Goal: Information Seeking & Learning: Learn about a topic

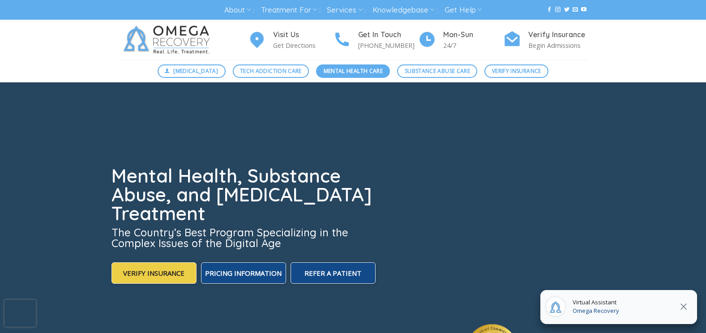
click at [330, 73] on span "Mental Health Care" at bounding box center [353, 71] width 59 height 9
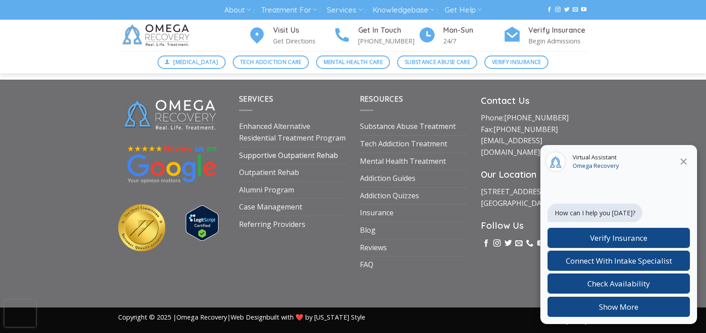
scroll to position [1254, 0]
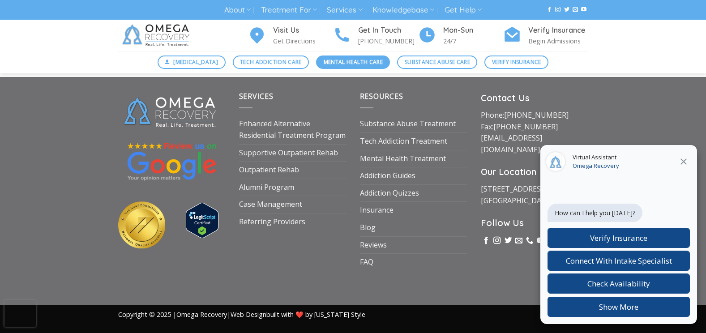
click at [334, 64] on span "Mental Health Care" at bounding box center [353, 62] width 59 height 9
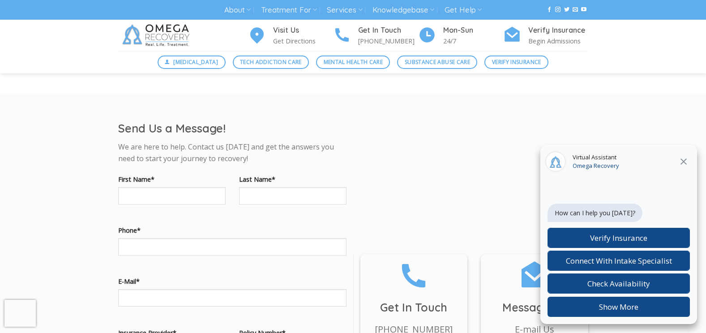
scroll to position [672, 0]
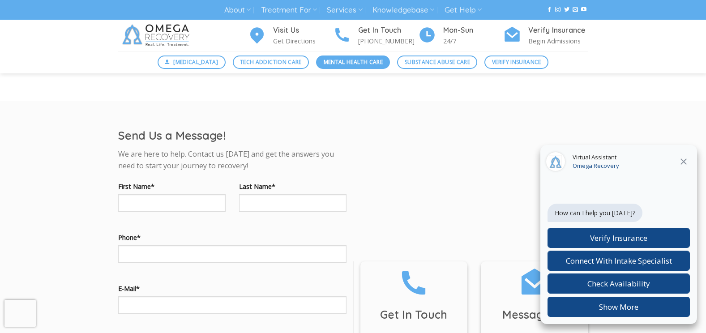
click at [320, 60] on link "Mental Health Care" at bounding box center [353, 62] width 74 height 13
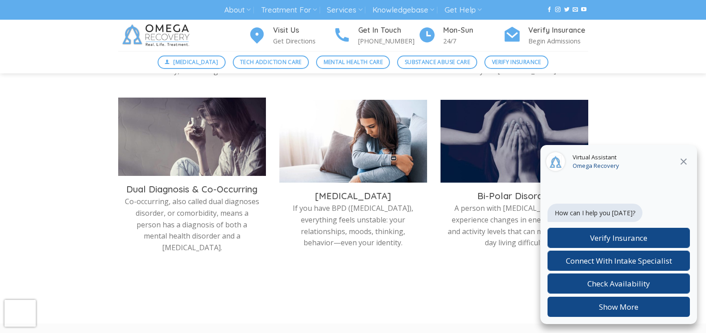
scroll to position [493, 0]
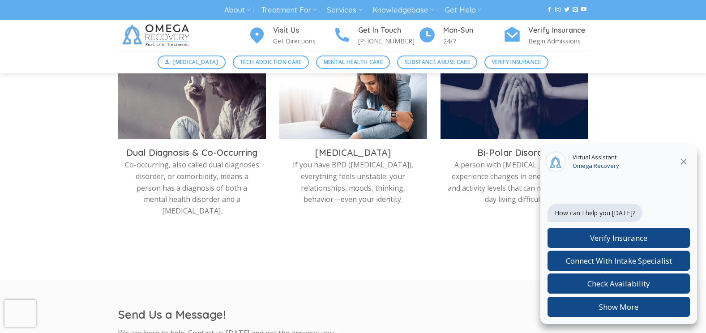
click at [686, 167] on icon at bounding box center [684, 161] width 11 height 11
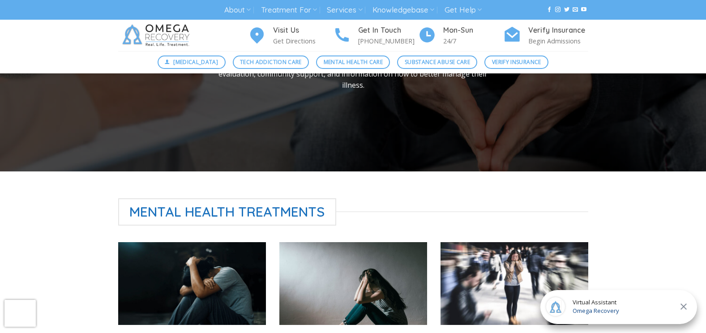
scroll to position [134, 0]
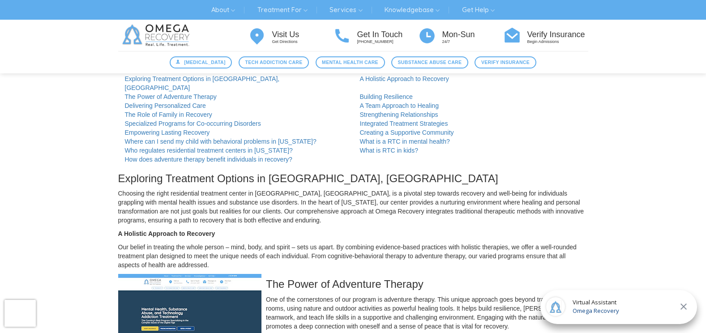
scroll to position [9, 0]
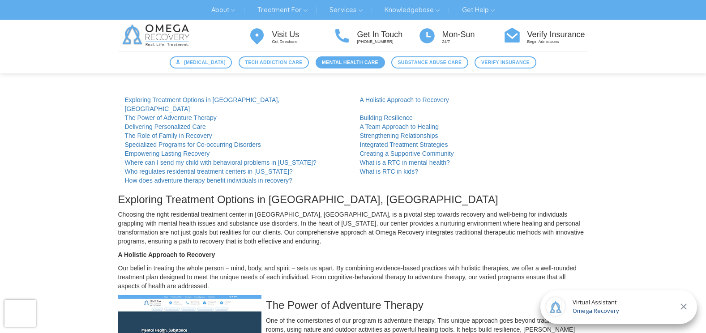
click at [362, 59] on span "Mental Health Care" at bounding box center [350, 63] width 56 height 8
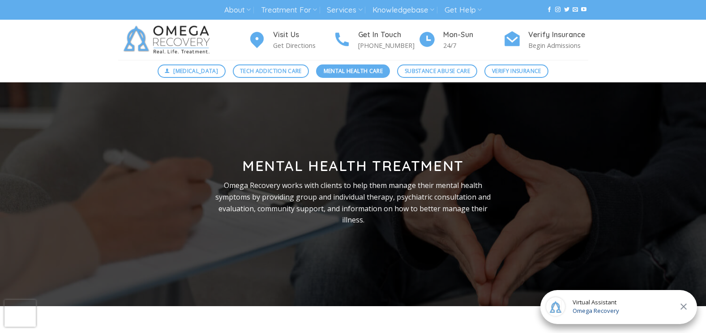
click at [372, 70] on span "Mental Health Care" at bounding box center [353, 71] width 59 height 9
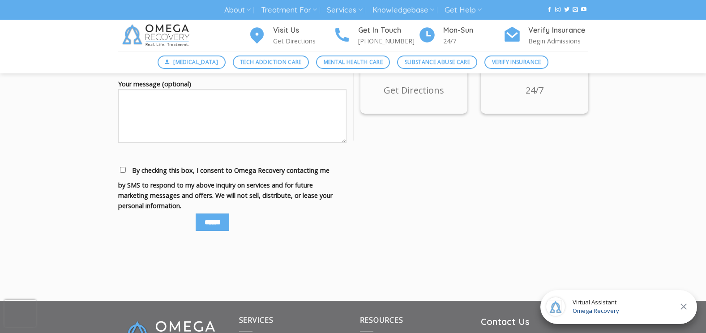
scroll to position [1030, 0]
